Goal: Download file/media

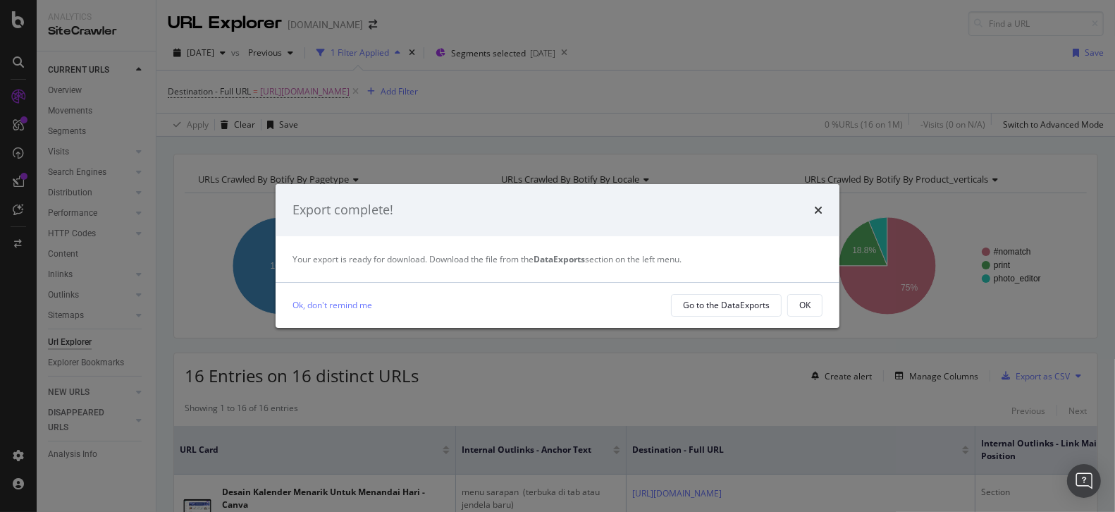
scroll to position [25, 0]
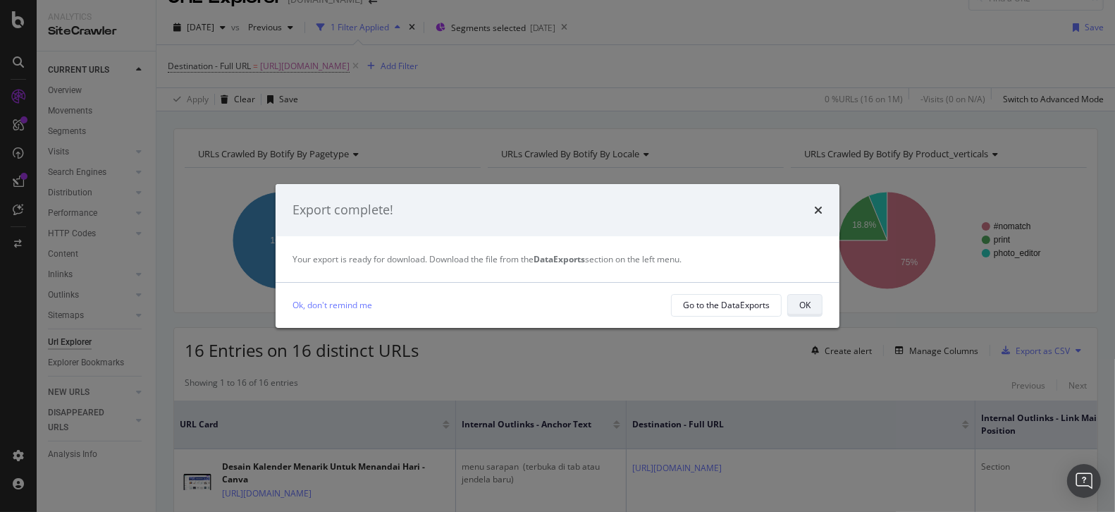
click at [802, 312] on div "OK" at bounding box center [805, 305] width 11 height 20
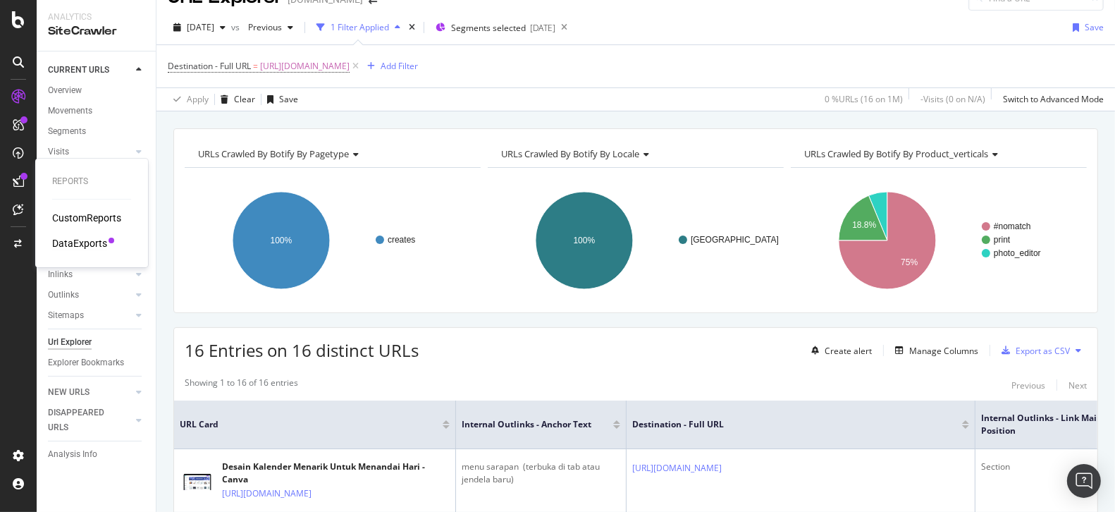
click at [90, 245] on div "DataExports" at bounding box center [79, 243] width 55 height 14
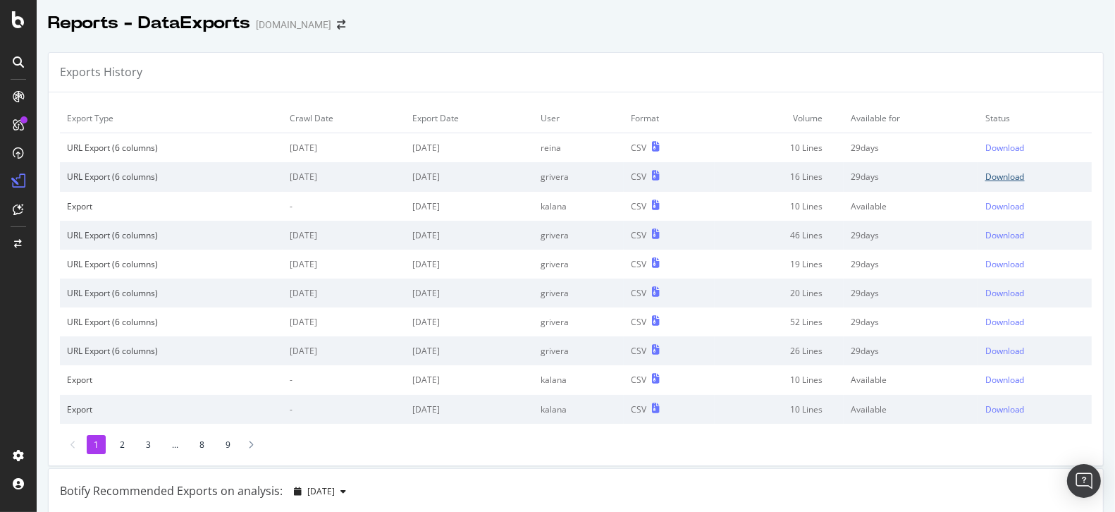
click at [986, 176] on div "Download" at bounding box center [1005, 177] width 39 height 12
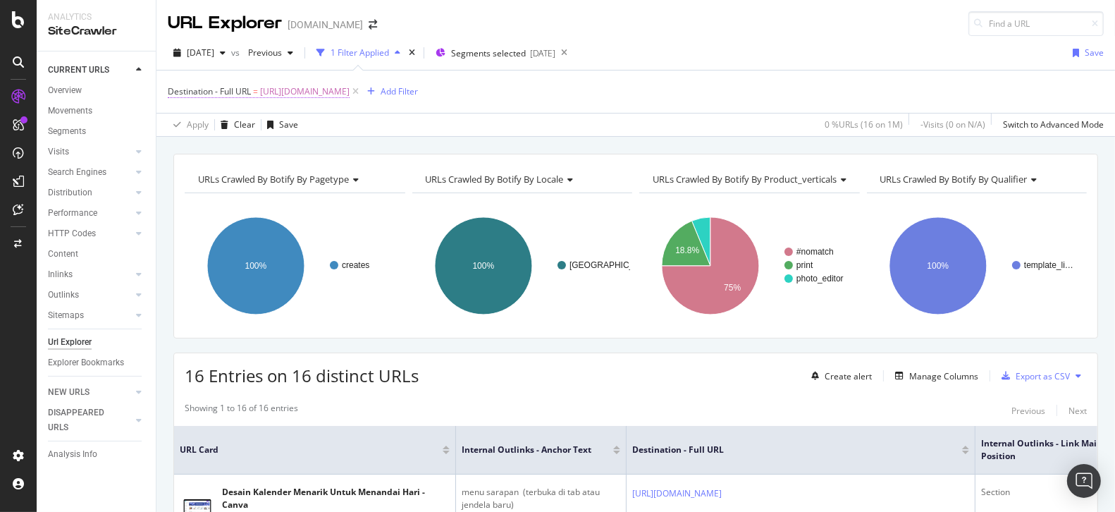
click at [350, 91] on span "[URL][DOMAIN_NAME]" at bounding box center [305, 92] width 90 height 20
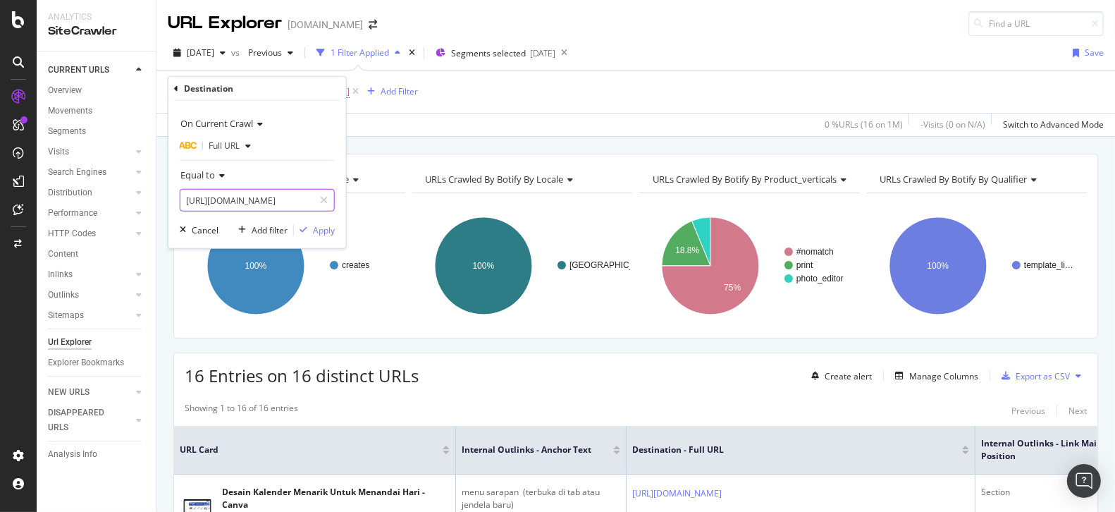
click at [259, 197] on input "[URL][DOMAIN_NAME]" at bounding box center [246, 200] width 133 height 23
paste input "twitch-emotes"
type input "[URL][DOMAIN_NAME]"
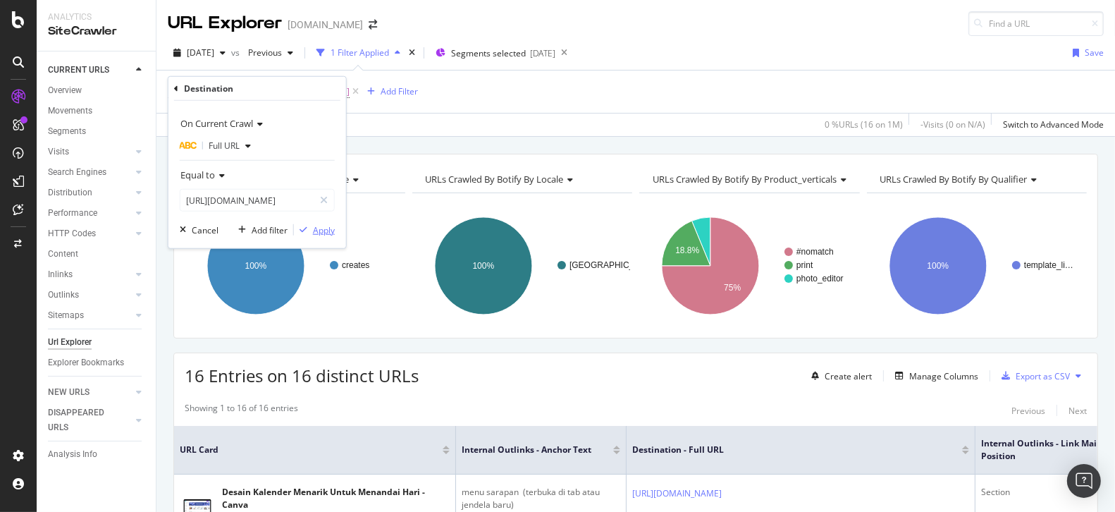
click at [324, 228] on div "Apply" at bounding box center [324, 229] width 22 height 12
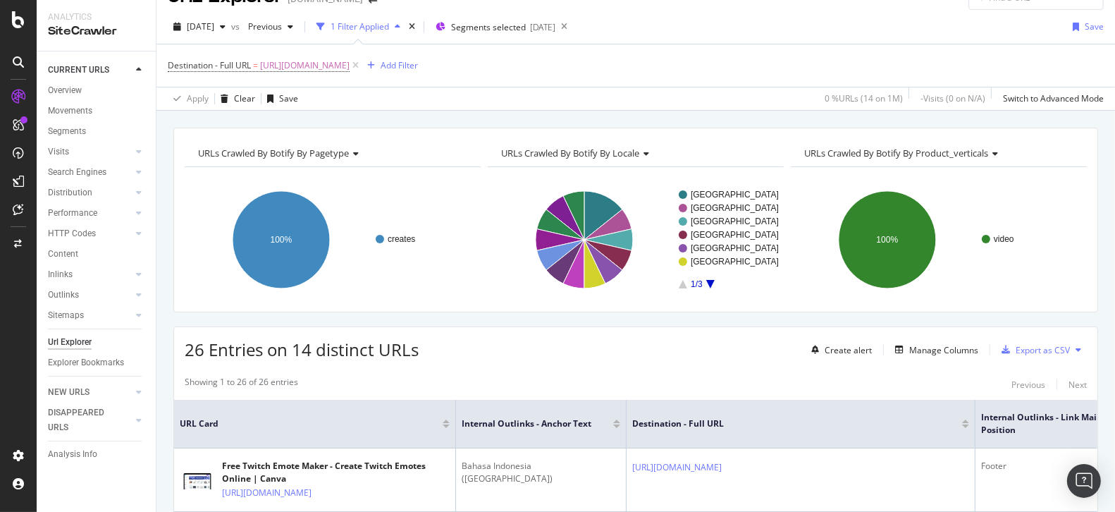
scroll to position [228, 0]
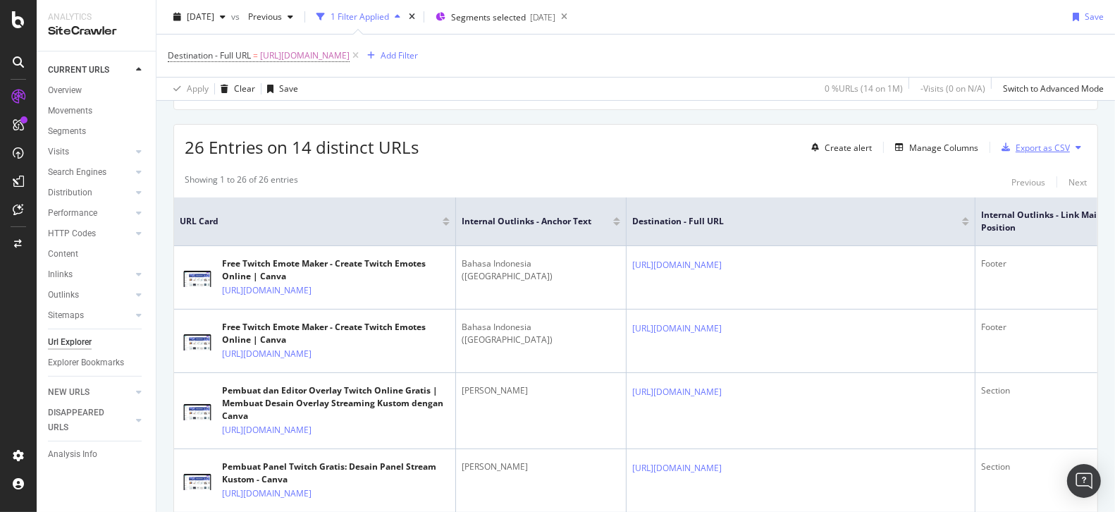
click at [1019, 148] on div "Export as CSV" at bounding box center [1043, 148] width 54 height 12
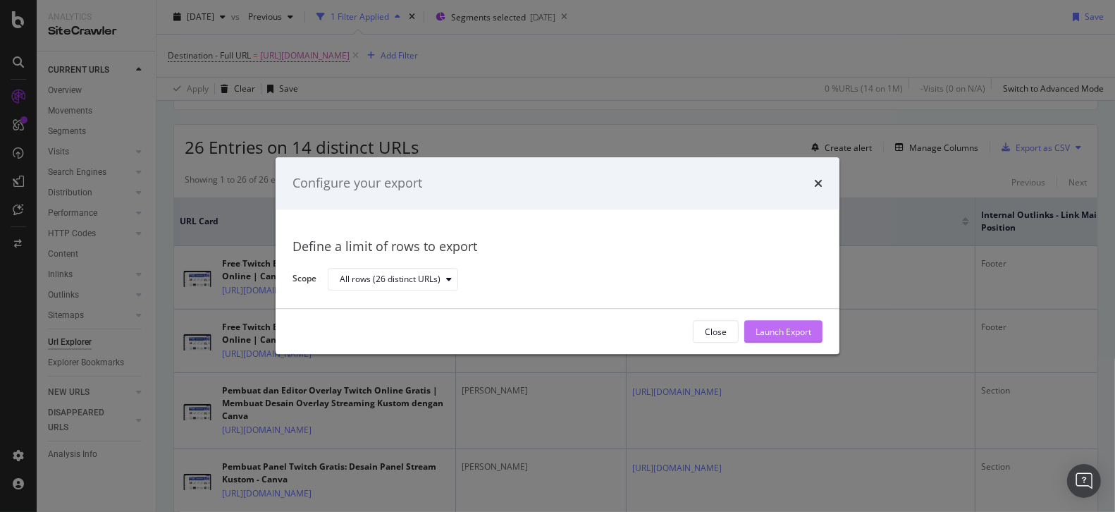
click at [792, 338] on div "Launch Export" at bounding box center [784, 331] width 56 height 21
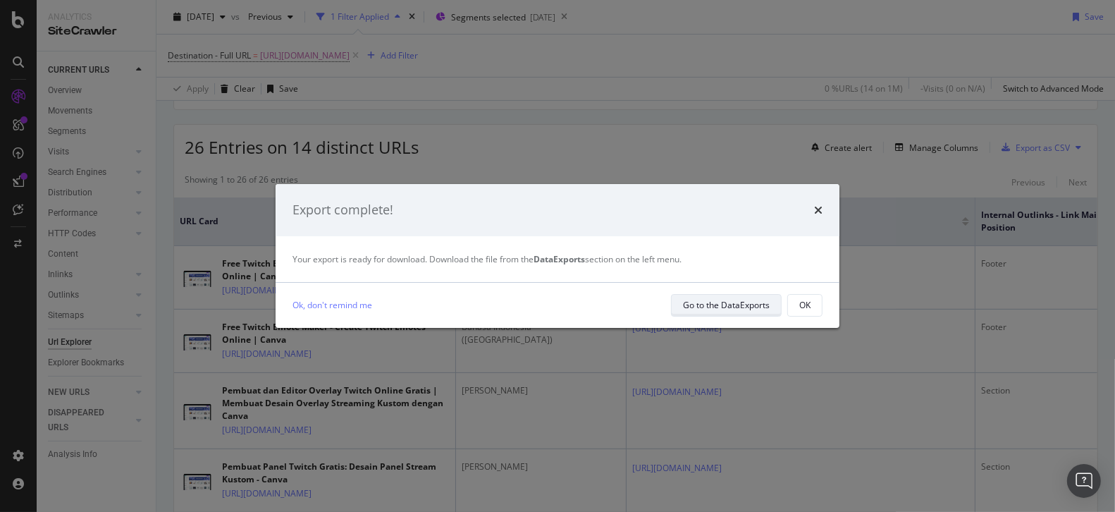
click at [757, 307] on div "Go to the DataExports" at bounding box center [726, 305] width 87 height 12
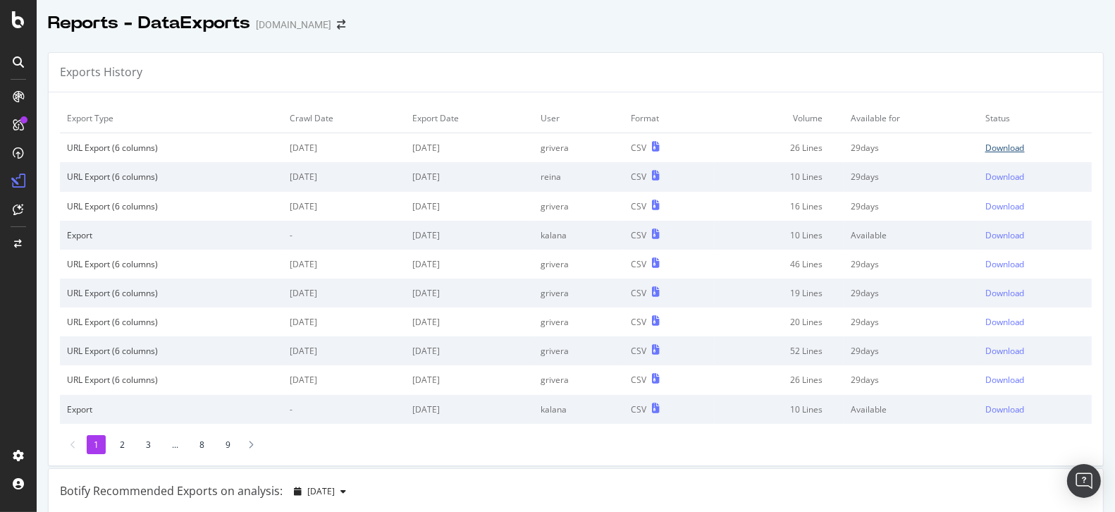
click at [997, 146] on div "Download" at bounding box center [1005, 148] width 39 height 12
